Goal: Transaction & Acquisition: Subscribe to service/newsletter

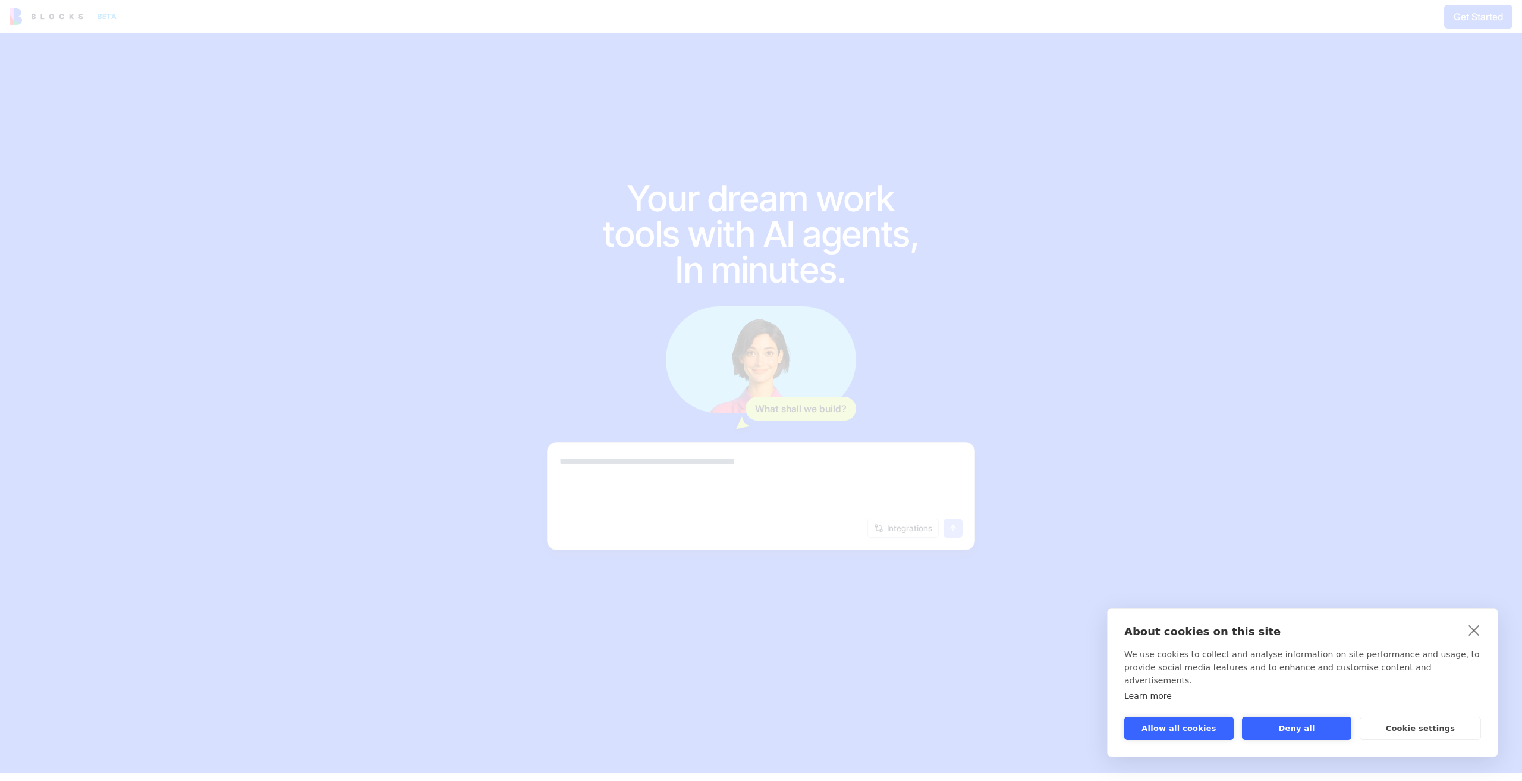
click at [1289, 722] on button "Deny all" at bounding box center [1296, 727] width 109 height 23
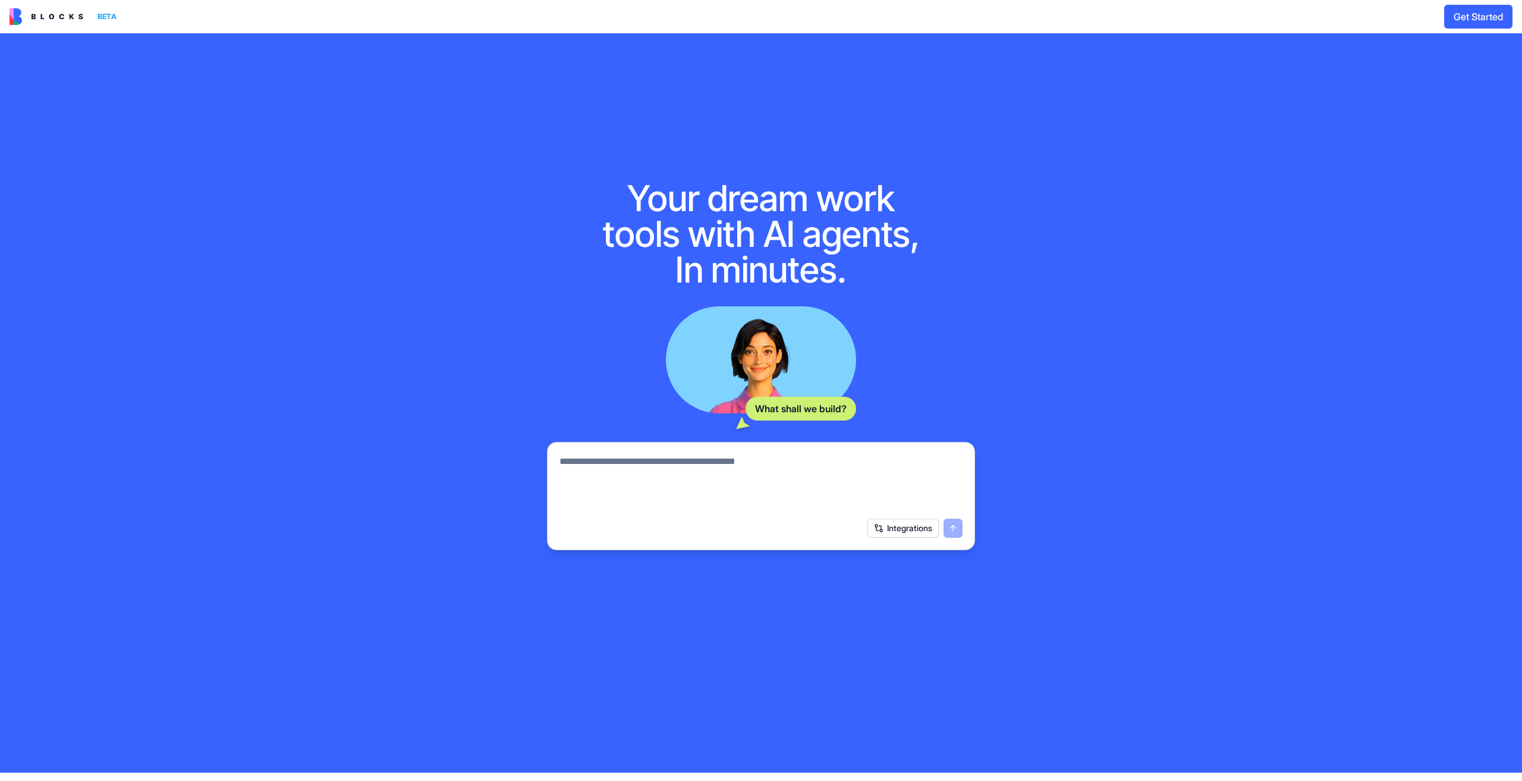
click at [1471, 13] on button "Get Started" at bounding box center [1478, 17] width 68 height 24
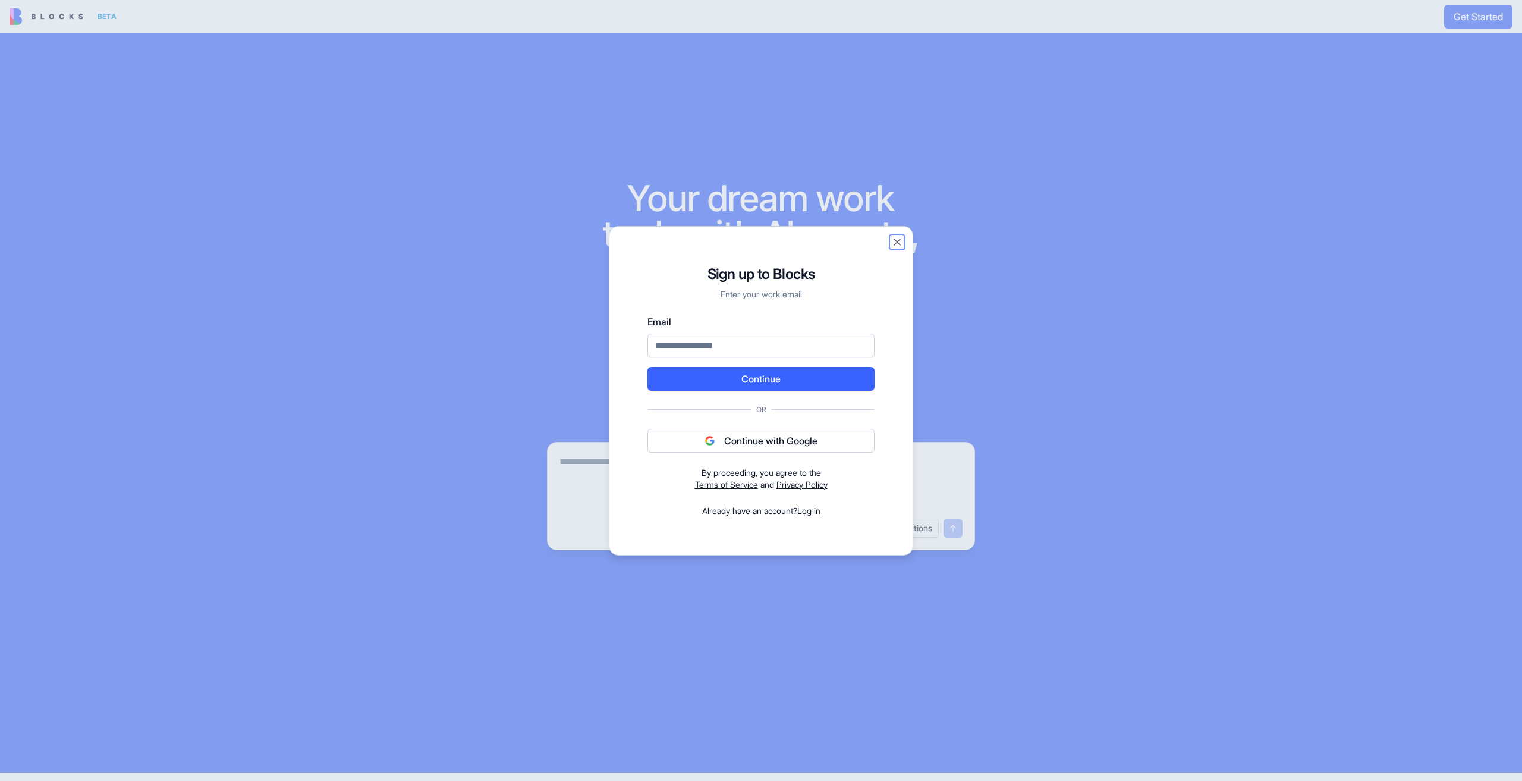
click at [900, 243] on button "Close" at bounding box center [897, 242] width 12 height 12
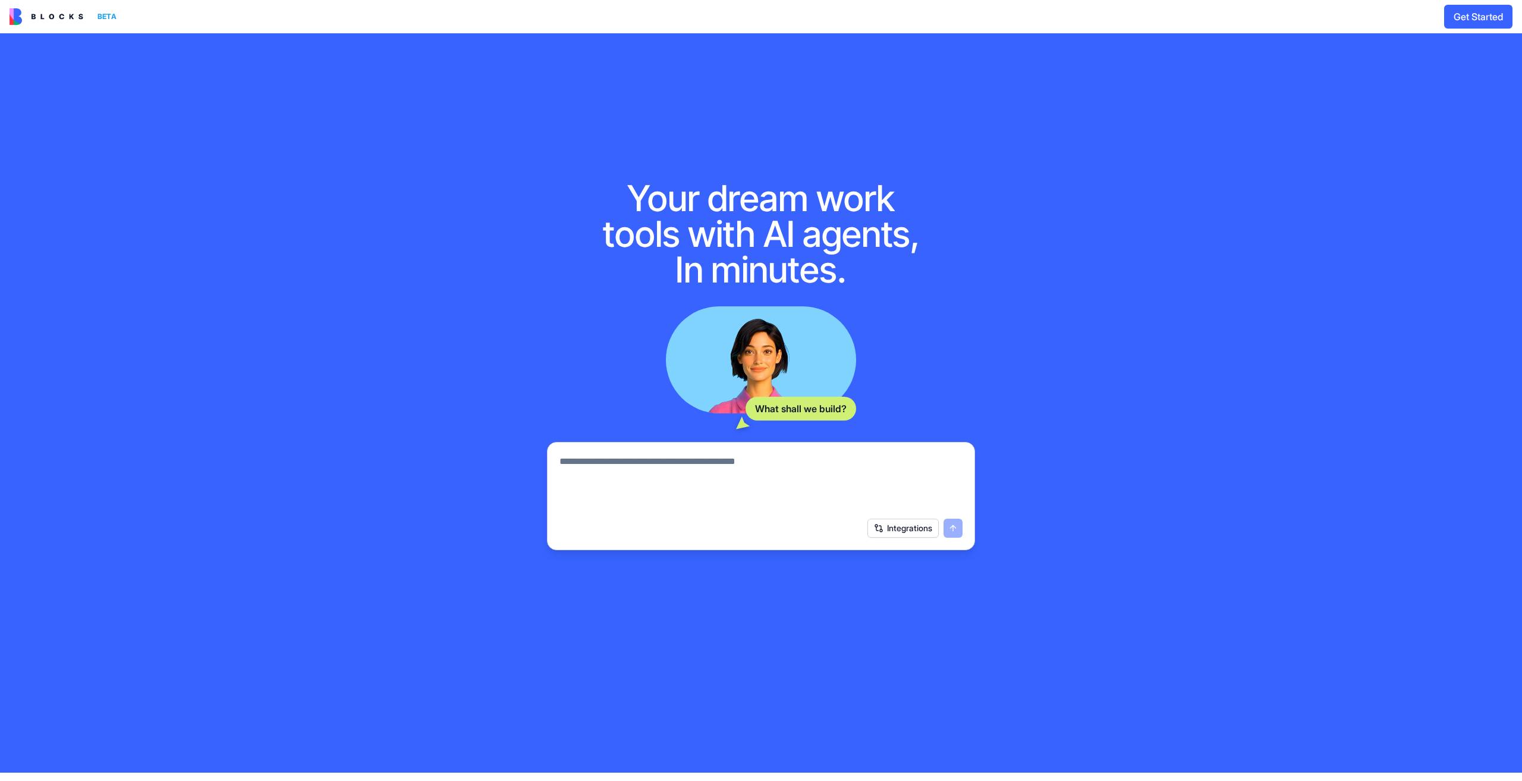
click at [737, 480] on textarea at bounding box center [760, 482] width 403 height 57
type textarea "**********"
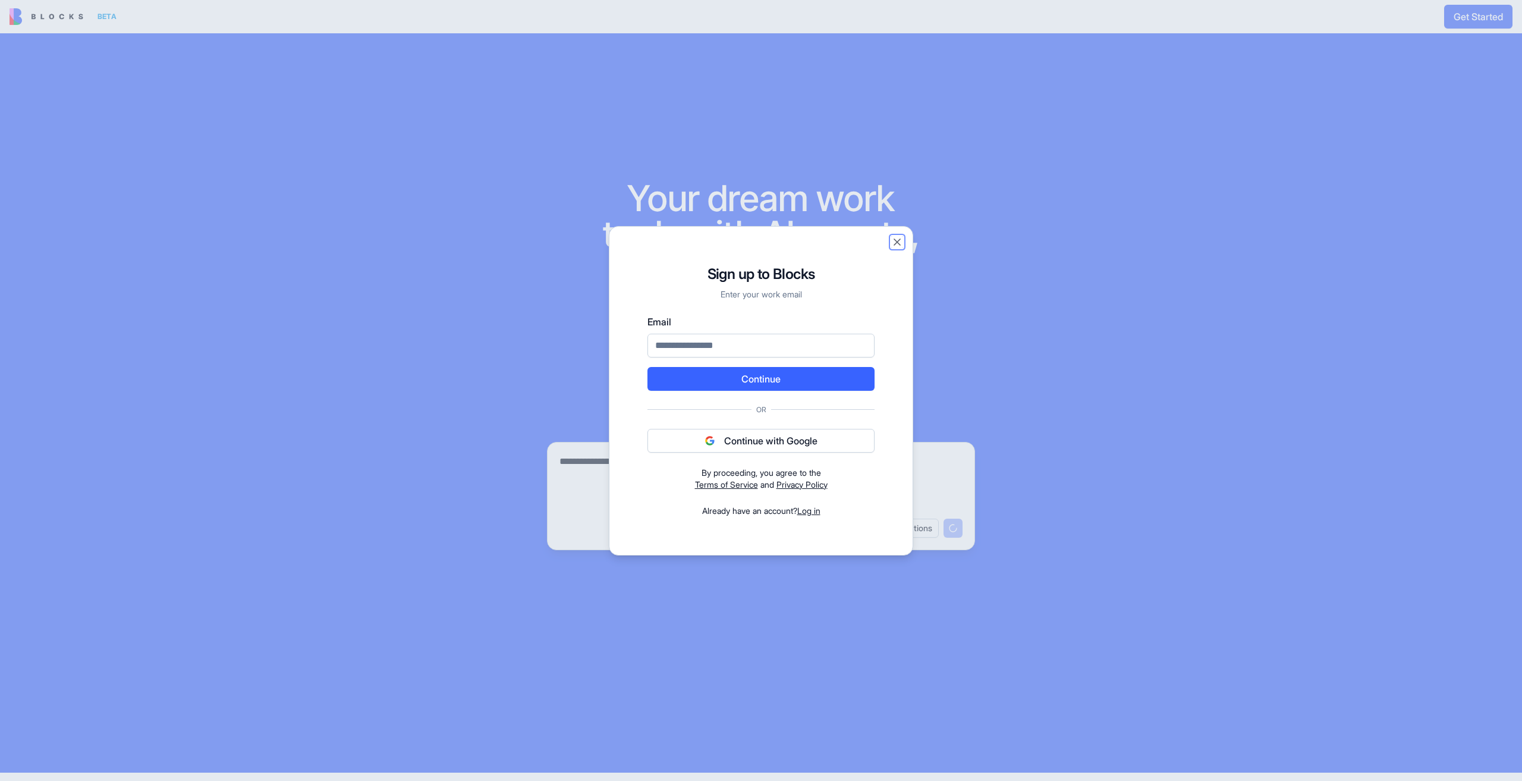
click at [892, 244] on button "Close" at bounding box center [897, 242] width 12 height 12
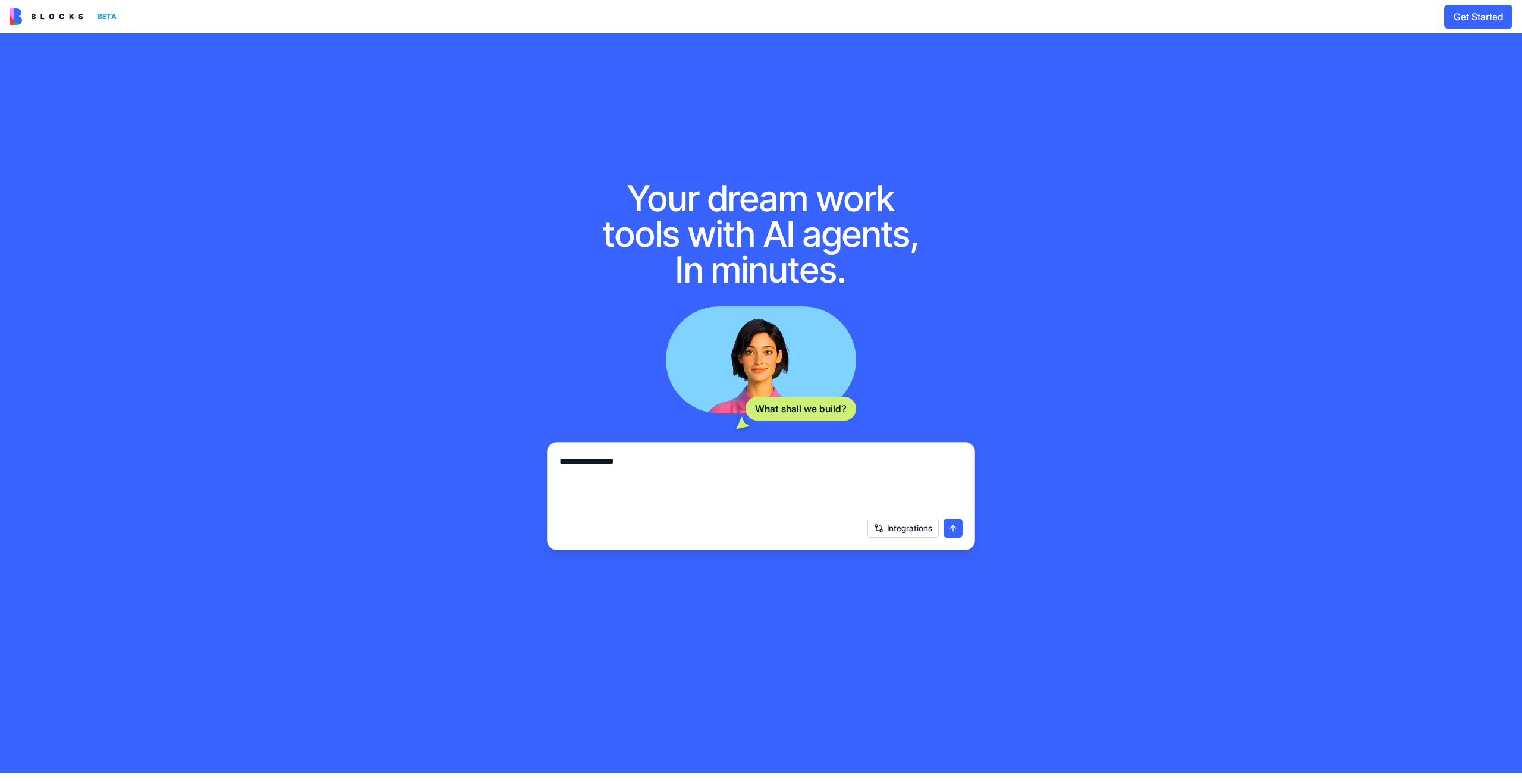
click at [51, 12] on img at bounding box center [47, 16] width 74 height 17
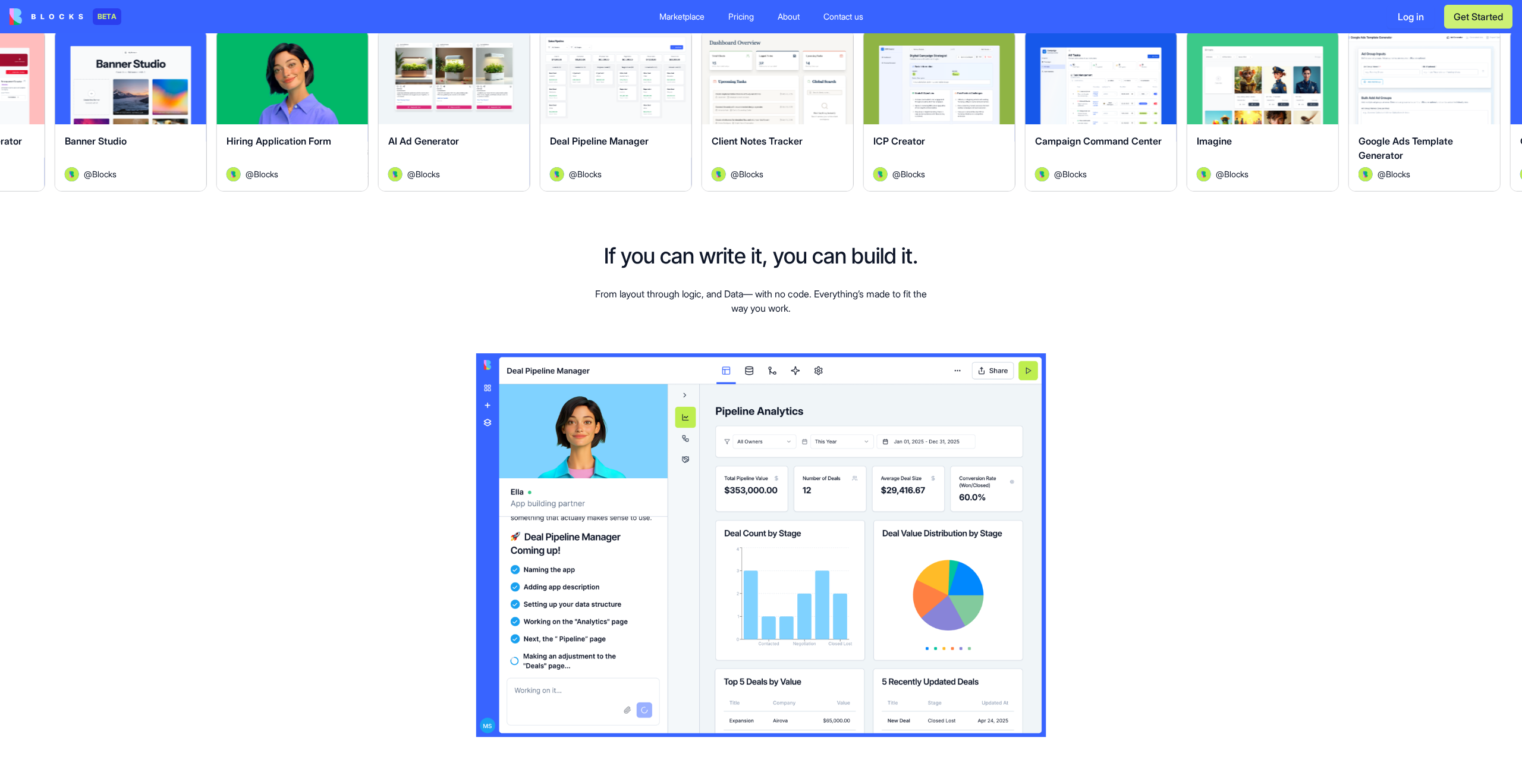
scroll to position [218, 0]
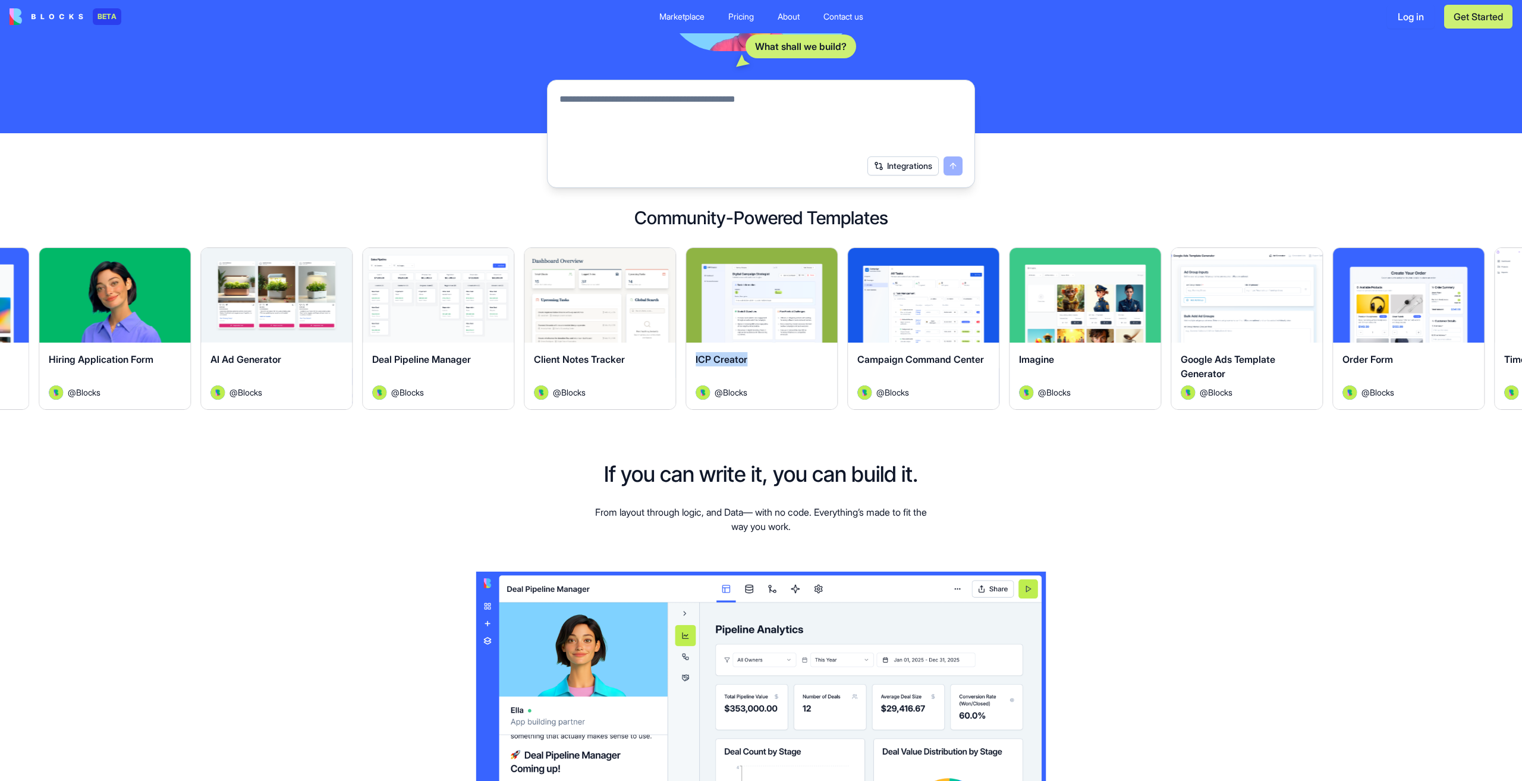
drag, startPoint x: 1384, startPoint y: 351, endPoint x: 799, endPoint y: 335, distance: 585.3
click at [799, 335] on div "Explore ICP Creator @ Blocks" at bounding box center [762, 328] width 152 height 162
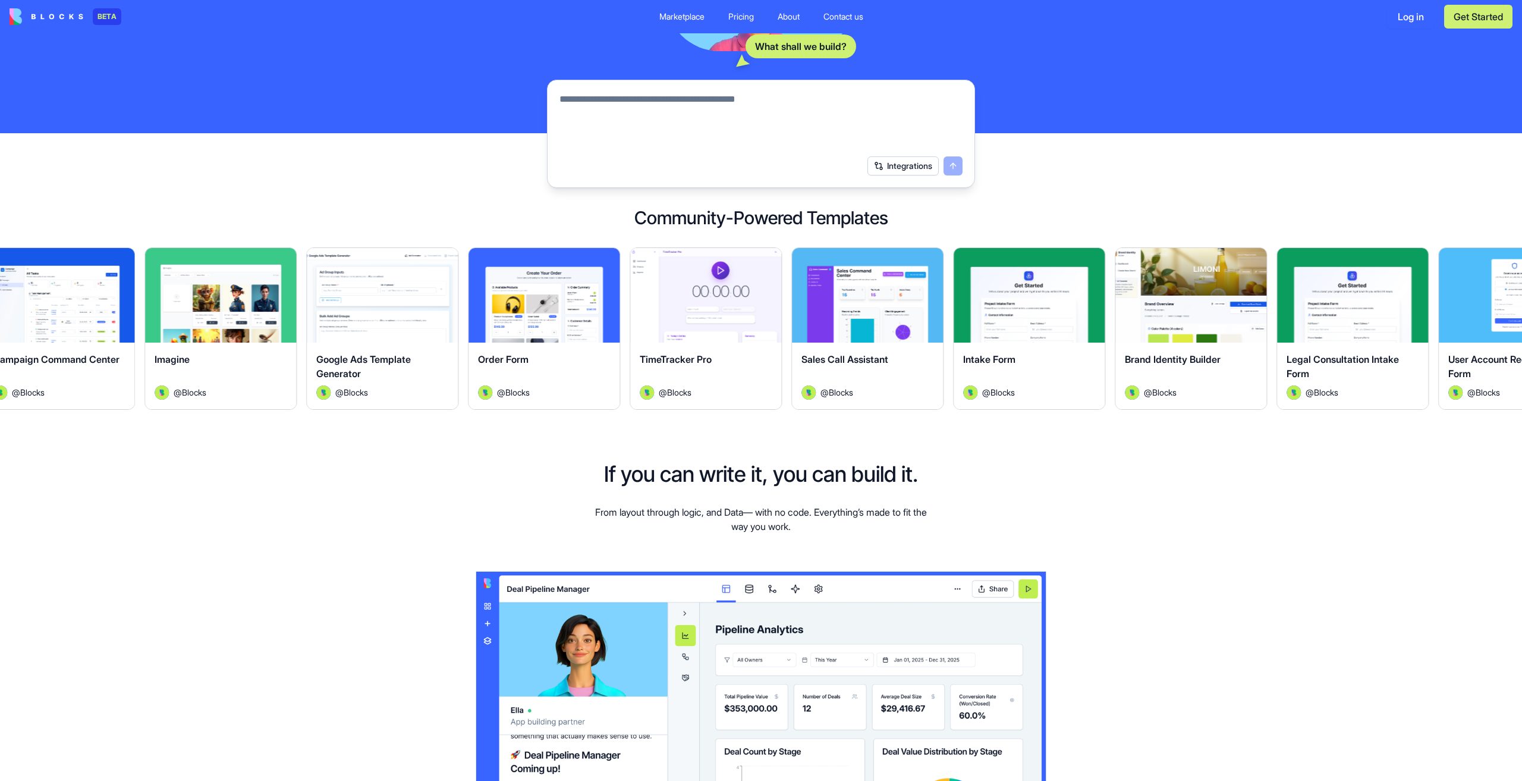
drag, startPoint x: 1222, startPoint y: 304, endPoint x: 496, endPoint y: 290, distance: 726.1
click at [463, 287] on div "Explore Order Form @ Blocks" at bounding box center [539, 328] width 162 height 162
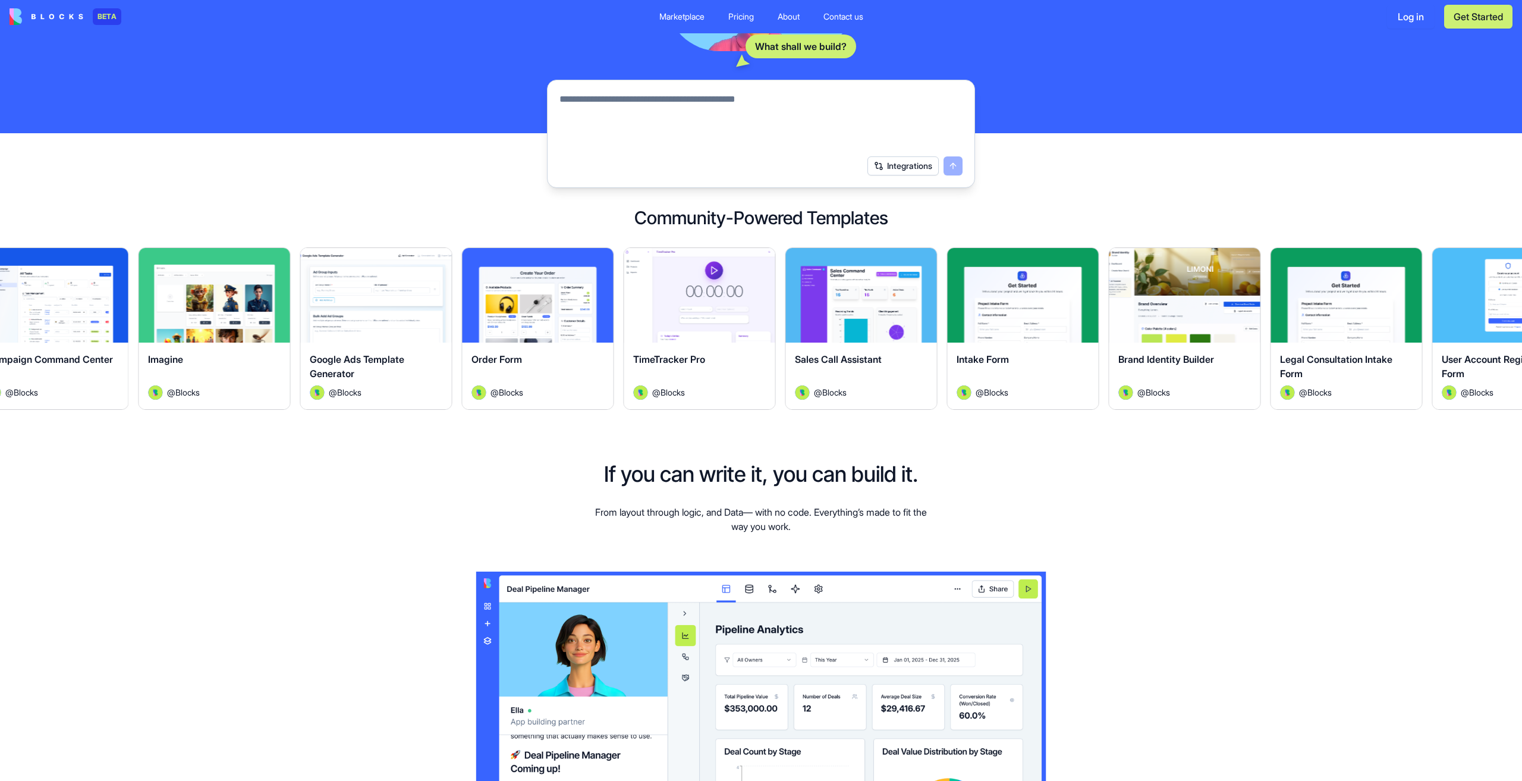
click at [851, 297] on button "Explore" at bounding box center [860, 295] width 89 height 24
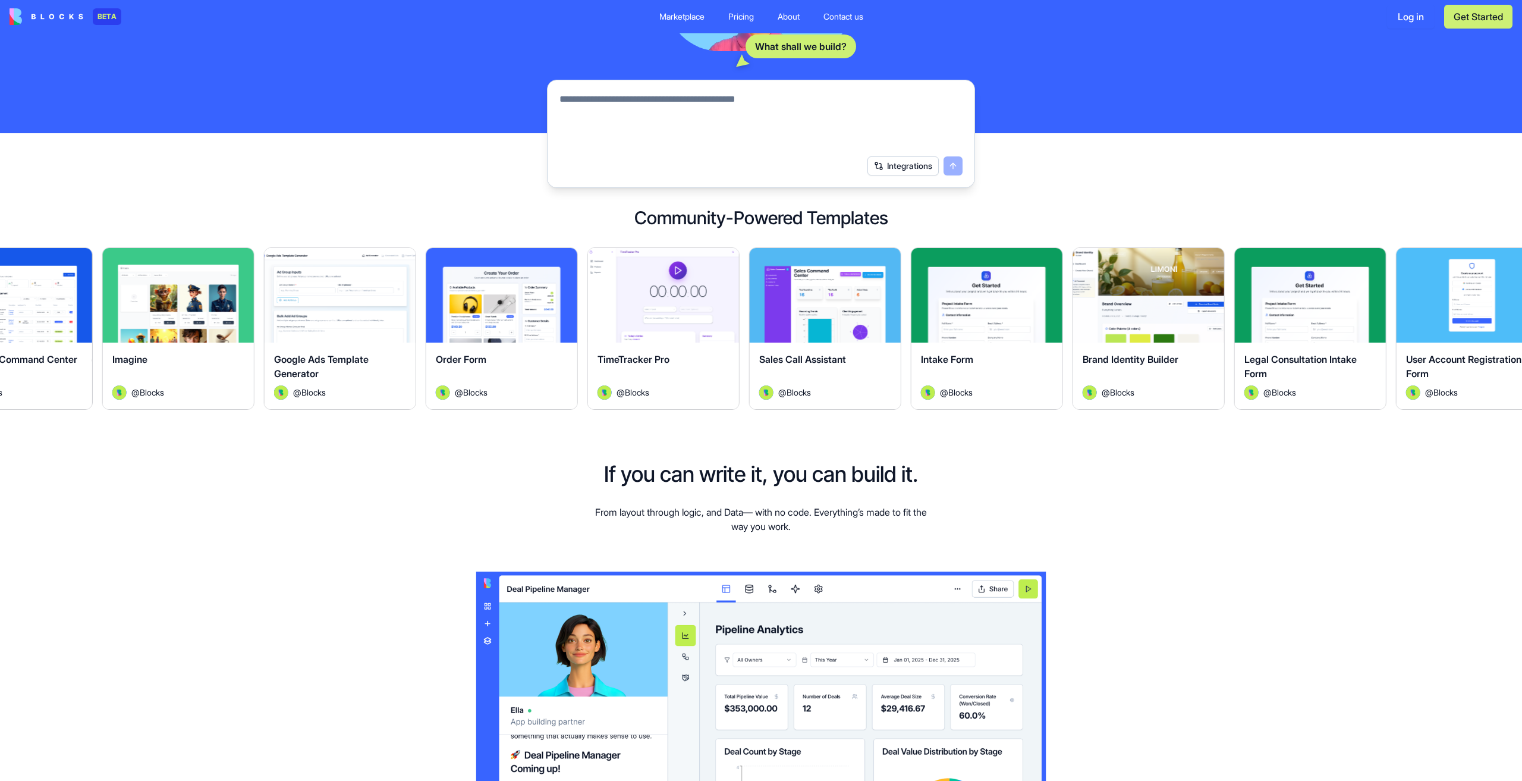
click at [836, 294] on button "Explore" at bounding box center [825, 295] width 89 height 24
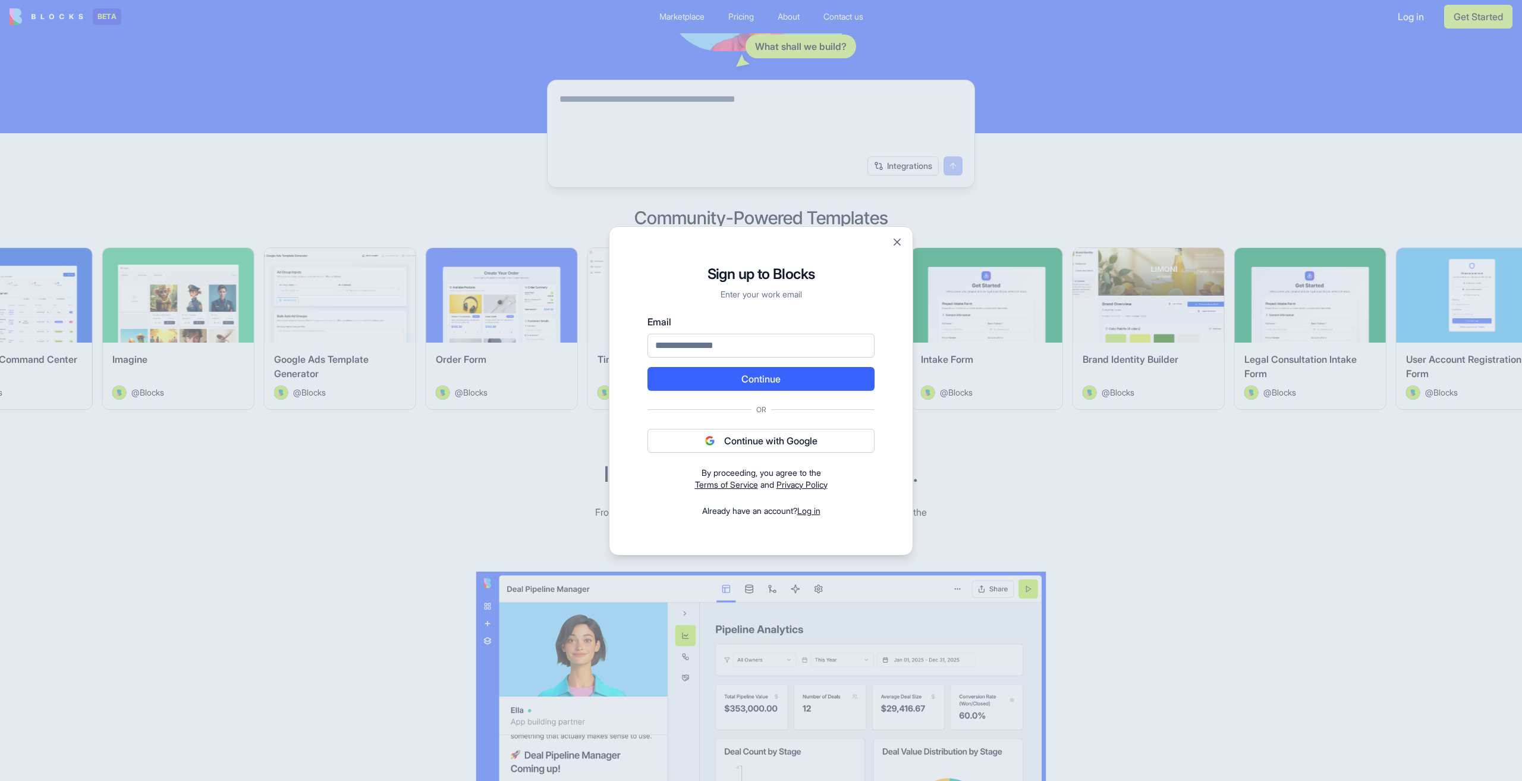
click at [815, 443] on button "Continue with Google" at bounding box center [760, 441] width 227 height 24
